Goal: Information Seeking & Learning: Learn about a topic

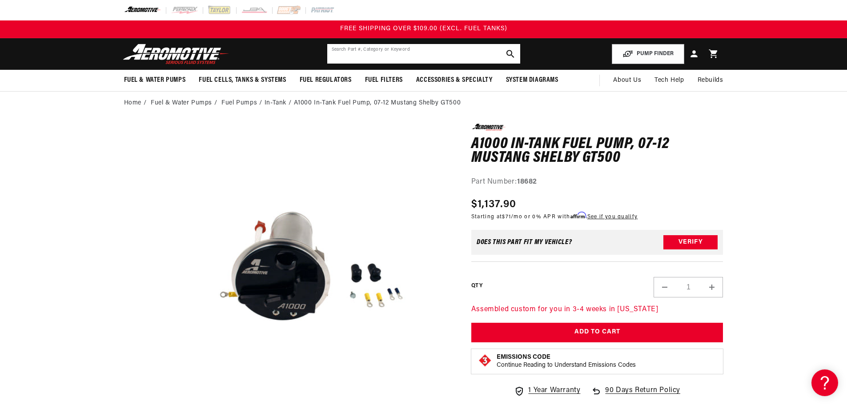
click at [377, 53] on input "text" at bounding box center [423, 54] width 193 height 20
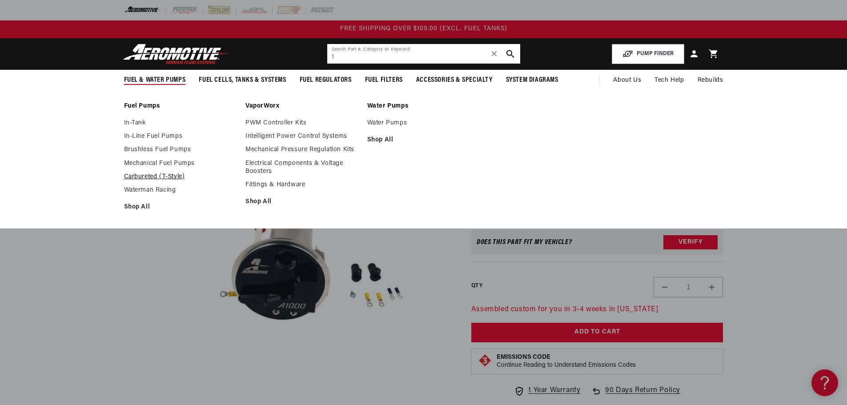
type input "1"
click at [154, 175] on link "Carbureted (T-Style)" at bounding box center [180, 177] width 113 height 8
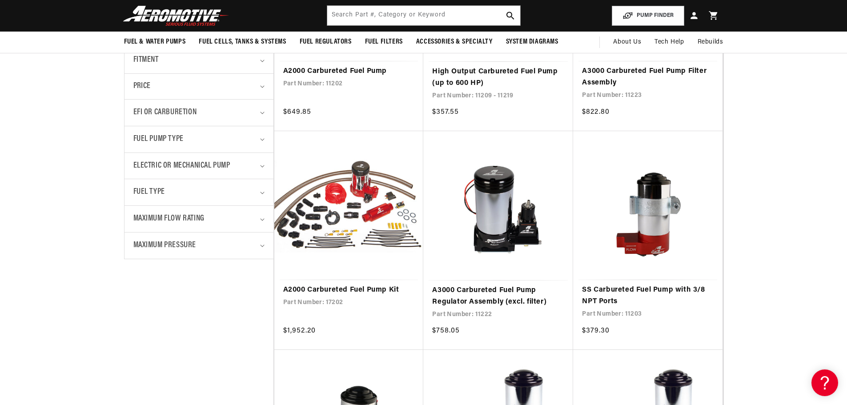
scroll to position [311, 0]
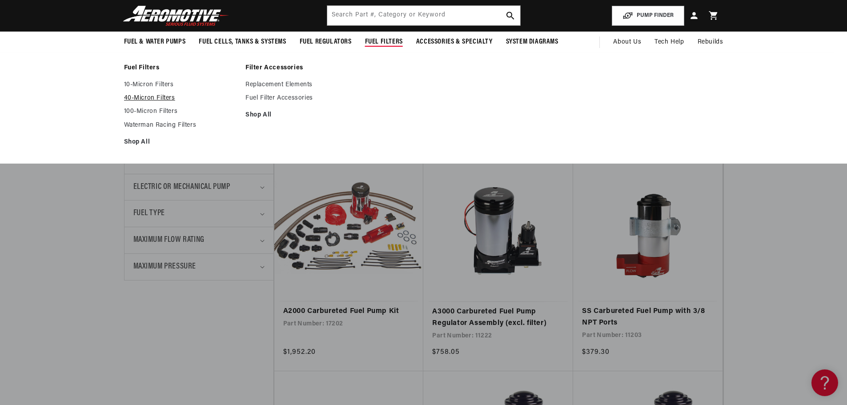
click at [154, 96] on link "40-Micron Filters" at bounding box center [180, 98] width 113 height 8
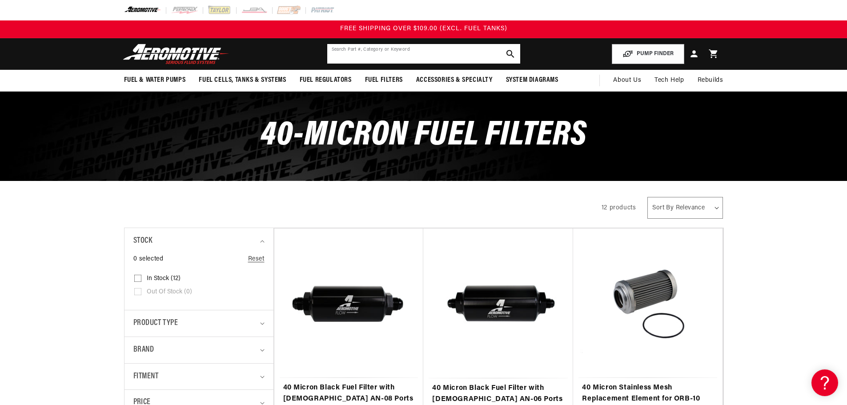
click at [375, 45] on input "text" at bounding box center [423, 54] width 193 height 20
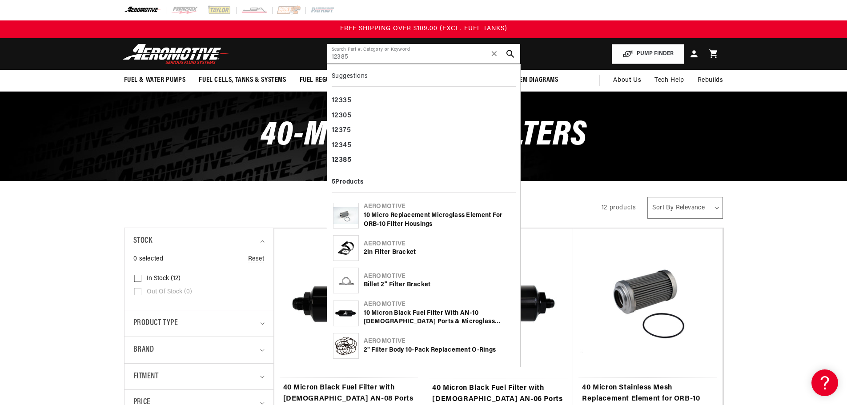
type input "12385"
click at [396, 309] on div "10 Micron Black Fuel Filter with AN-10 [DEMOGRAPHIC_DATA] Ports & Microglass El…" at bounding box center [439, 317] width 151 height 17
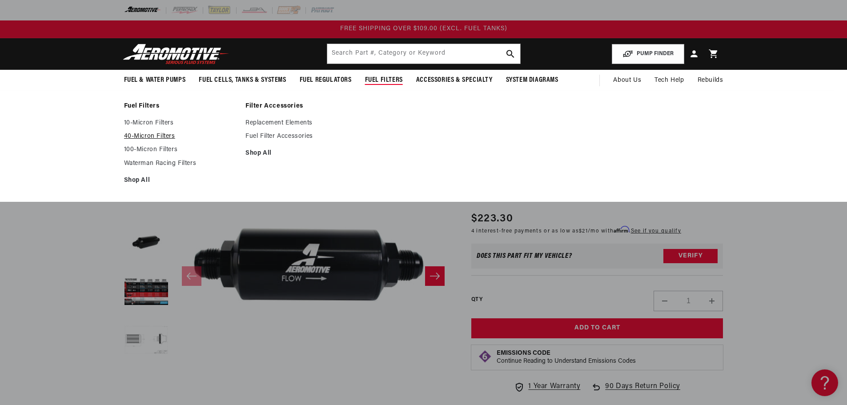
click at [160, 134] on link "40-Micron Filters" at bounding box center [180, 136] width 113 height 8
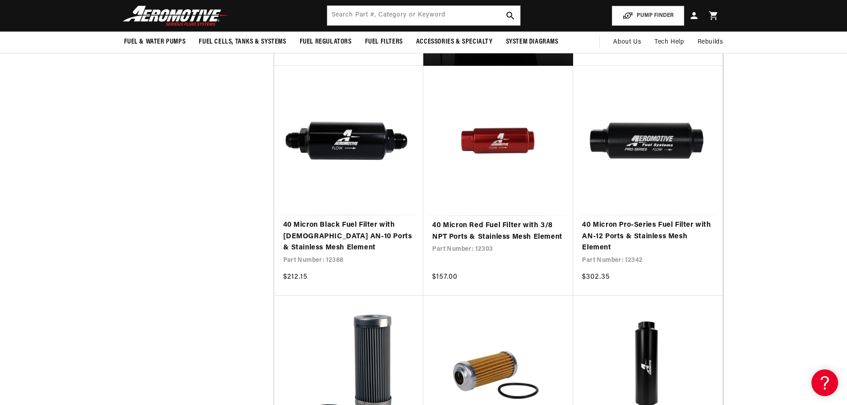
scroll to position [578, 0]
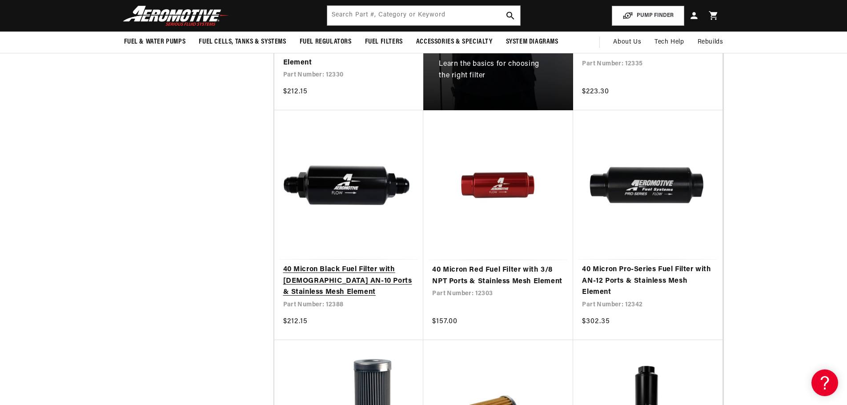
click at [367, 272] on link "40 Micron Black Fuel Filter with [DEMOGRAPHIC_DATA] AN-10 Ports & Stainless Mes…" at bounding box center [349, 281] width 132 height 34
